Goal: Information Seeking & Learning: Learn about a topic

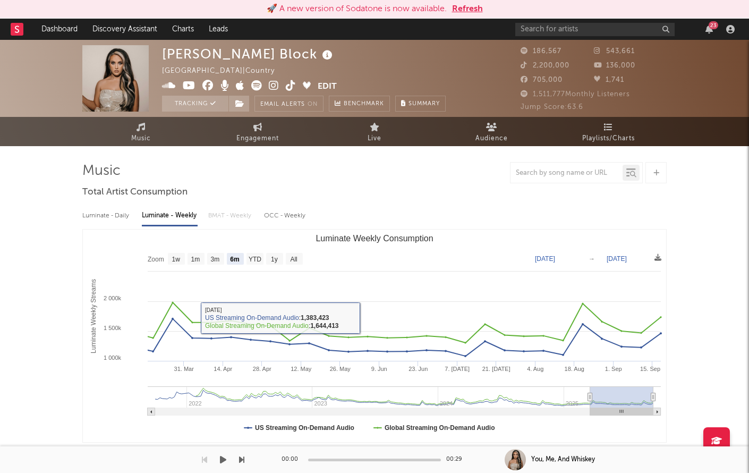
select select "6m"
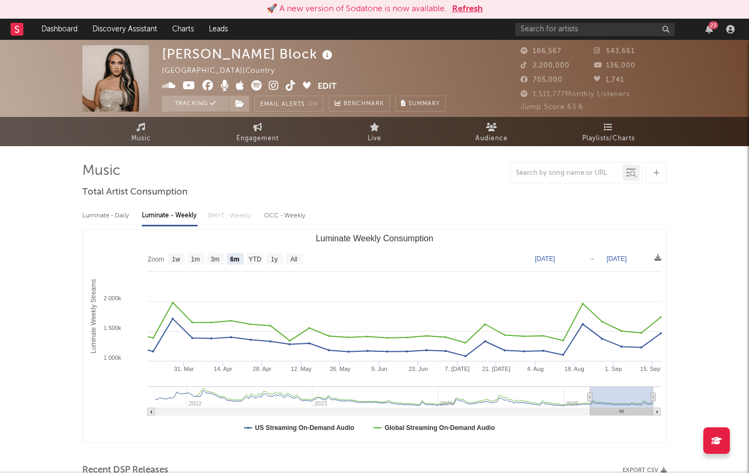
click at [466, 11] on button "Refresh" at bounding box center [467, 9] width 31 height 13
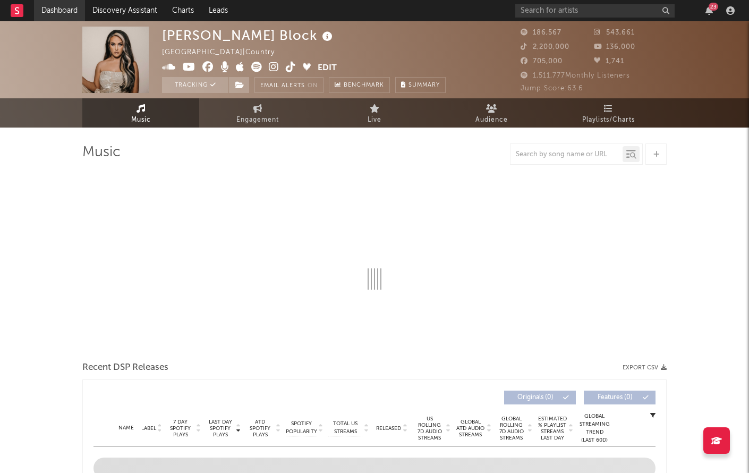
click at [57, 11] on link "Dashboard" at bounding box center [59, 10] width 51 height 21
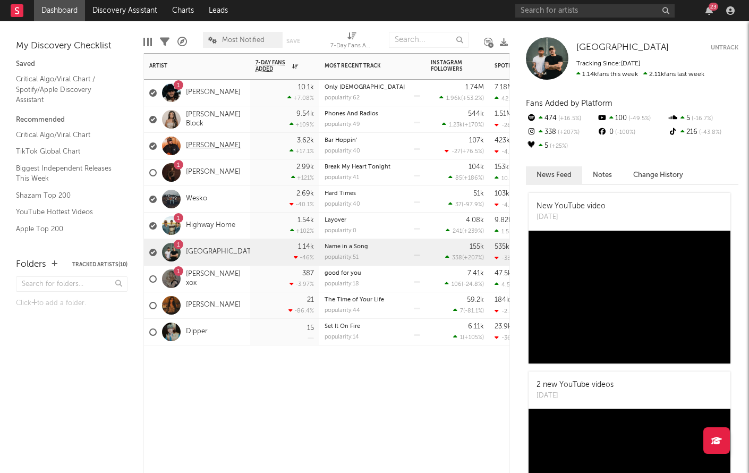
click at [205, 143] on link "[PERSON_NAME]" at bounding box center [213, 145] width 55 height 9
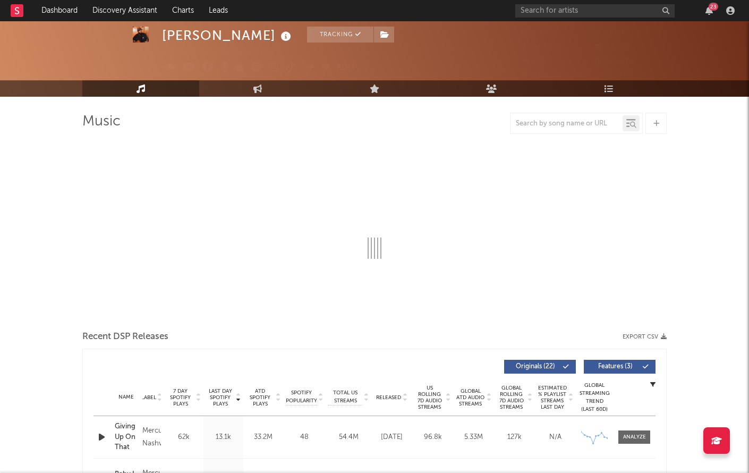
select select "6m"
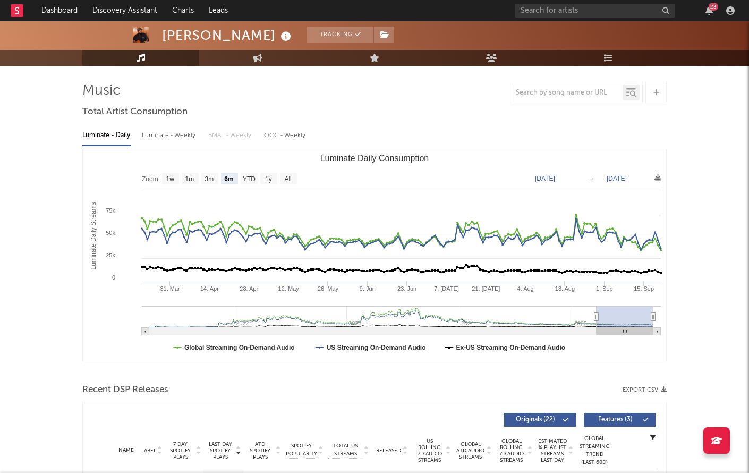
scroll to position [54, 0]
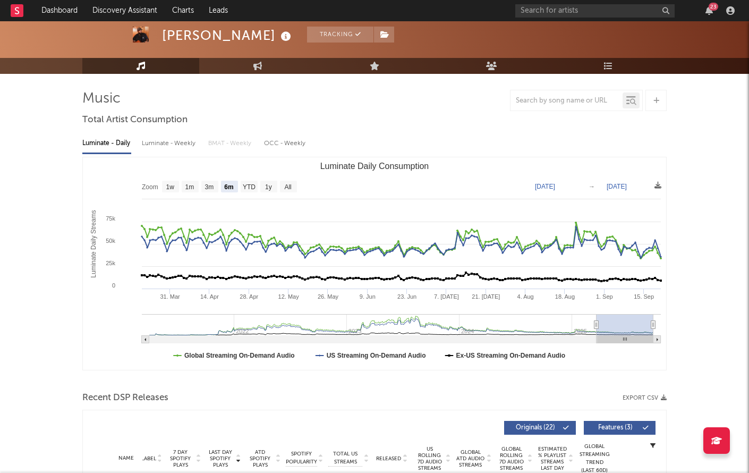
click at [174, 143] on div "Luminate - Weekly" at bounding box center [170, 143] width 56 height 18
select select "6m"
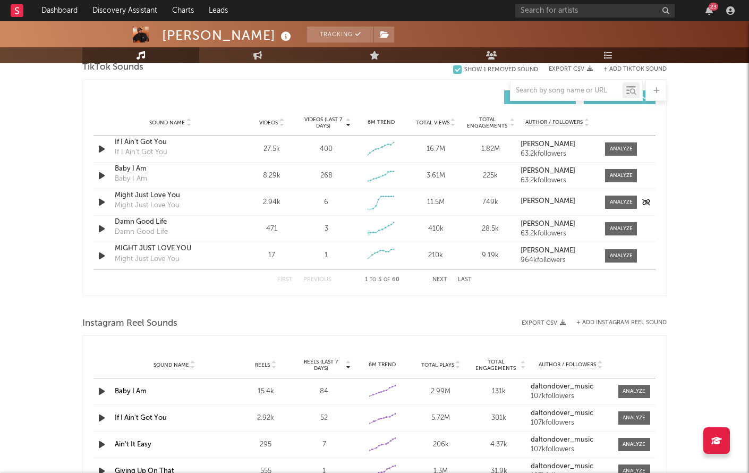
scroll to position [713, 0]
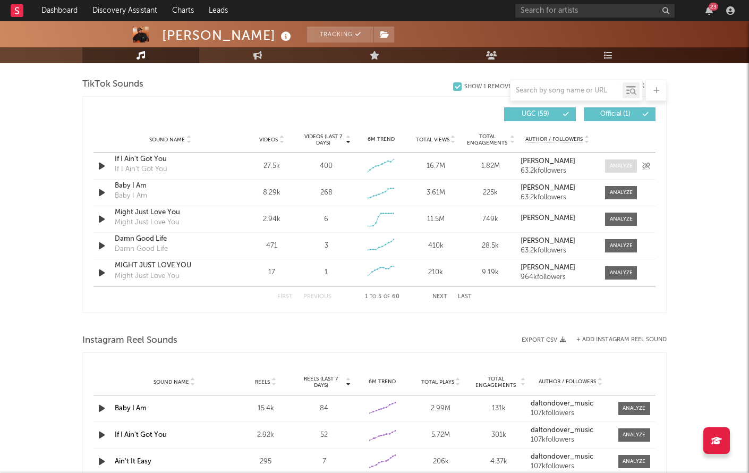
click at [613, 163] on div at bounding box center [621, 166] width 23 height 8
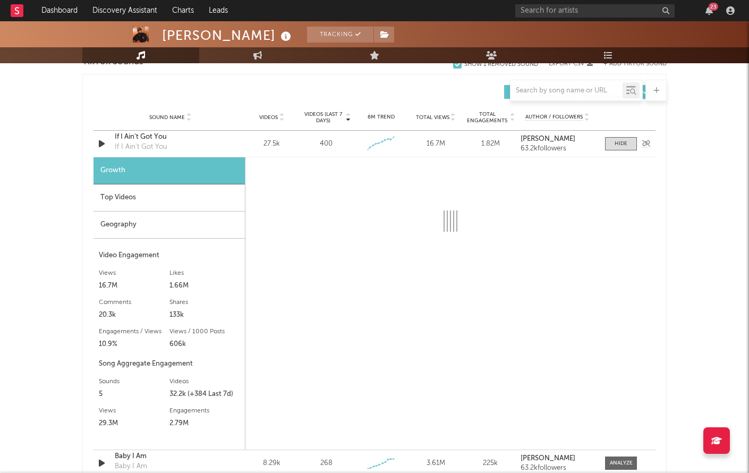
scroll to position [748, 0]
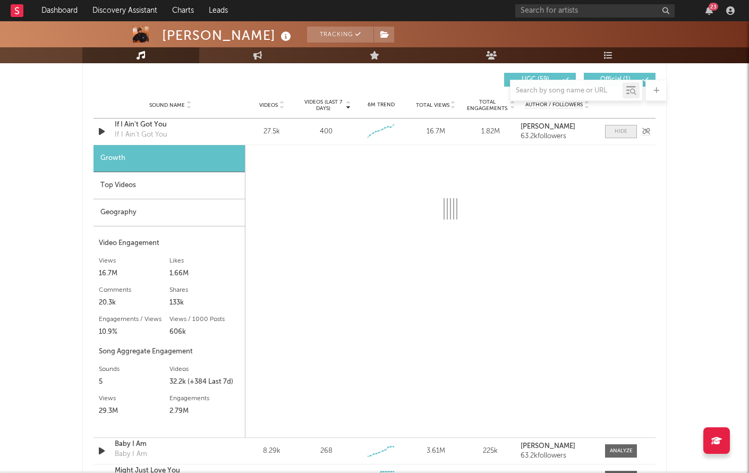
click at [629, 130] on span at bounding box center [621, 131] width 32 height 13
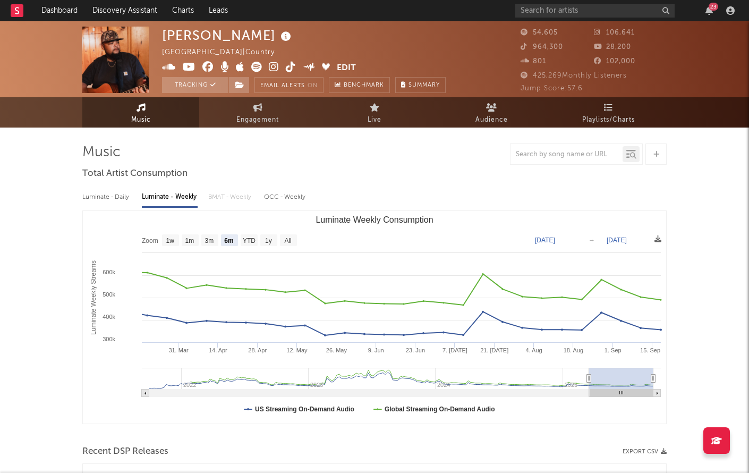
scroll to position [0, 0]
